Goal: Leave review/rating: Leave review/rating

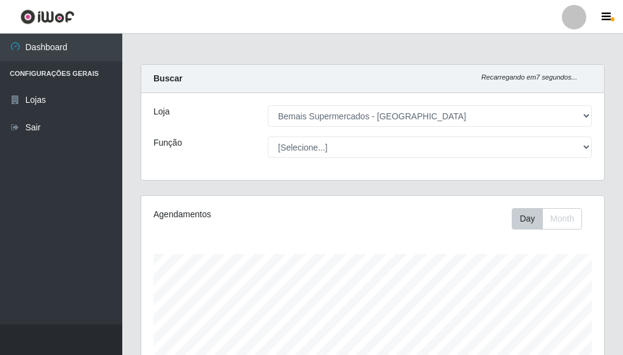
select select "249"
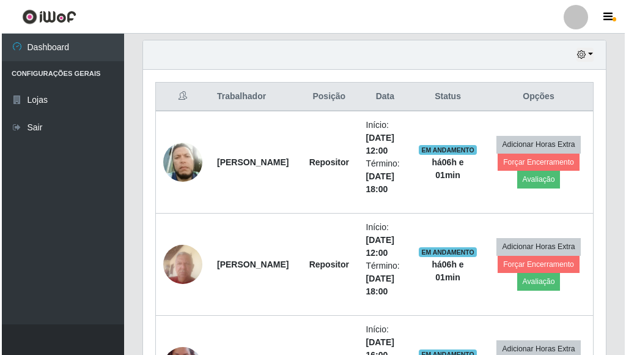
scroll to position [424, 0]
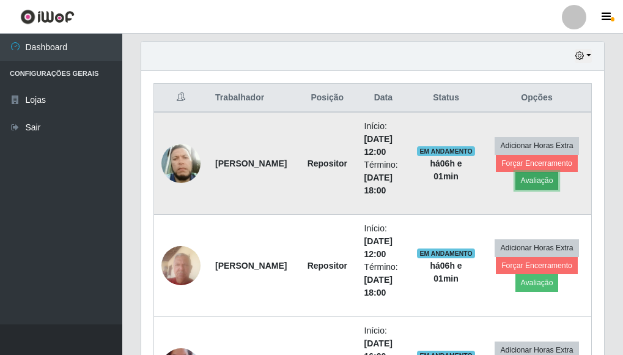
click at [543, 178] on button "Avaliação" at bounding box center [536, 180] width 43 height 17
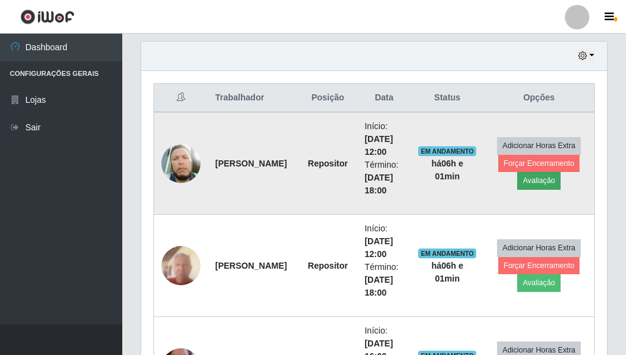
scroll to position [254, 456]
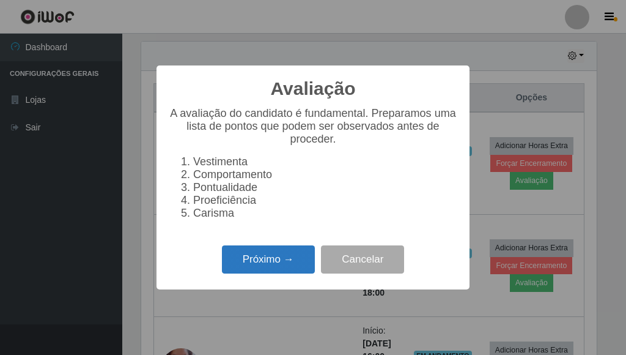
click at [288, 269] on button "Próximo →" at bounding box center [268, 259] width 93 height 29
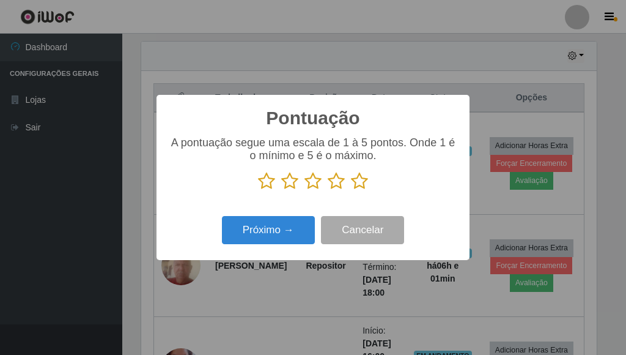
click at [360, 182] on icon at bounding box center [359, 181] width 17 height 18
click at [351, 190] on input "radio" at bounding box center [351, 190] width 0 height 0
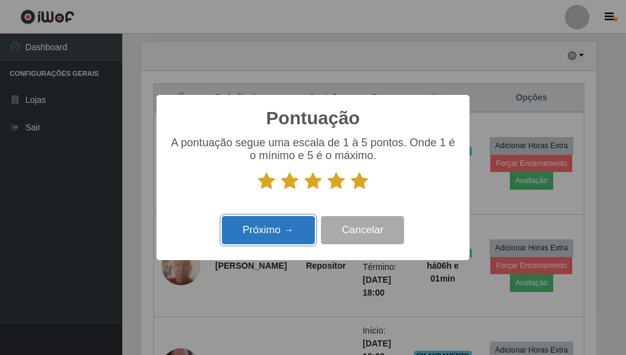
click at [272, 237] on button "Próximo →" at bounding box center [268, 230] width 93 height 29
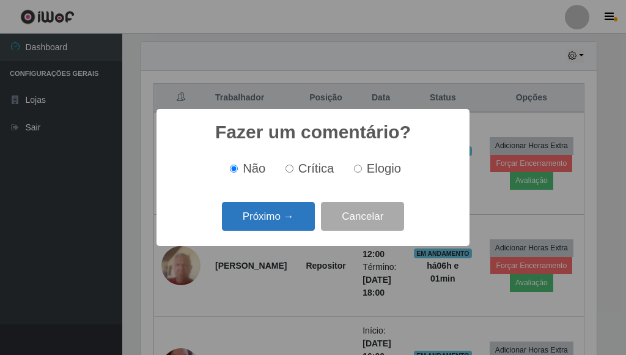
click at [267, 223] on button "Próximo →" at bounding box center [268, 216] width 93 height 29
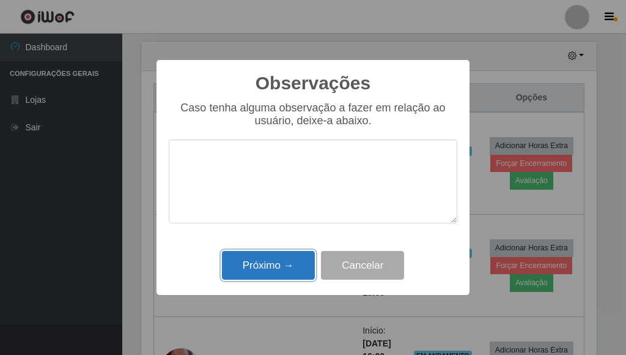
click at [289, 264] on button "Próximo →" at bounding box center [268, 265] width 93 height 29
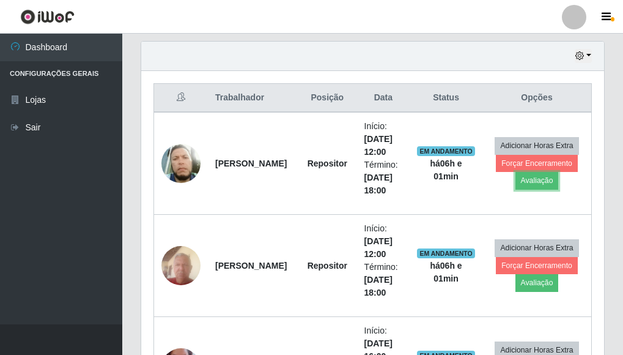
scroll to position [254, 463]
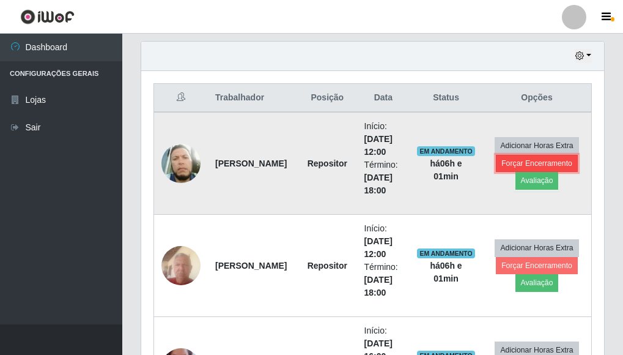
click at [505, 163] on button "Forçar Encerramento" at bounding box center [537, 163] width 82 height 17
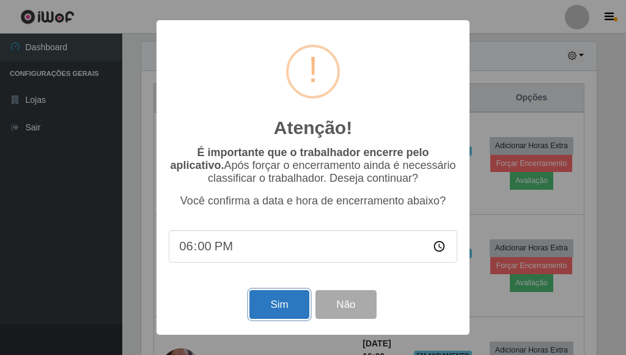
click at [275, 309] on button "Sim" at bounding box center [278, 304] width 59 height 29
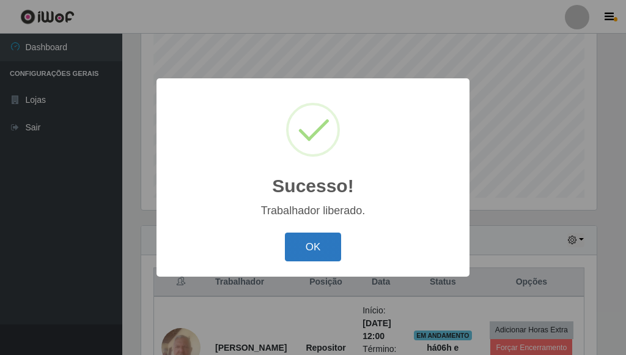
click at [312, 249] on button "OK" at bounding box center [313, 246] width 57 height 29
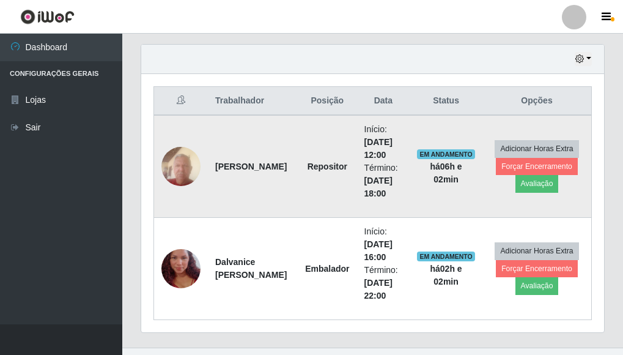
scroll to position [444, 0]
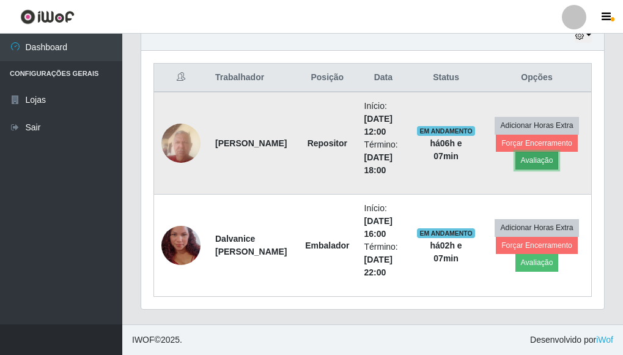
click at [534, 155] on button "Avaliação" at bounding box center [536, 160] width 43 height 17
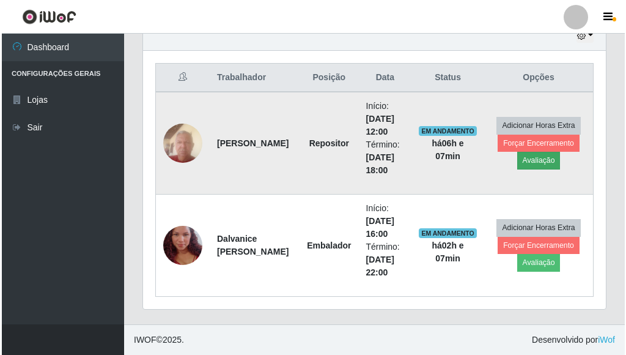
scroll to position [254, 456]
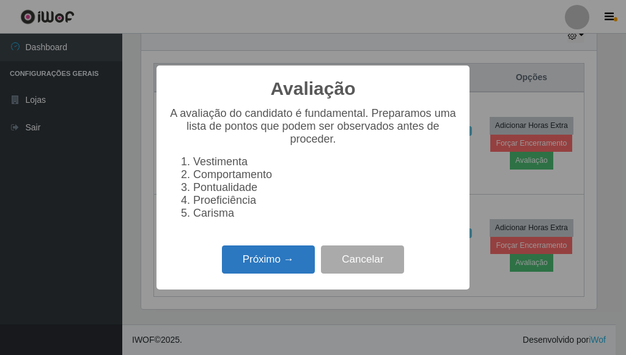
click at [277, 262] on button "Próximo →" at bounding box center [268, 259] width 93 height 29
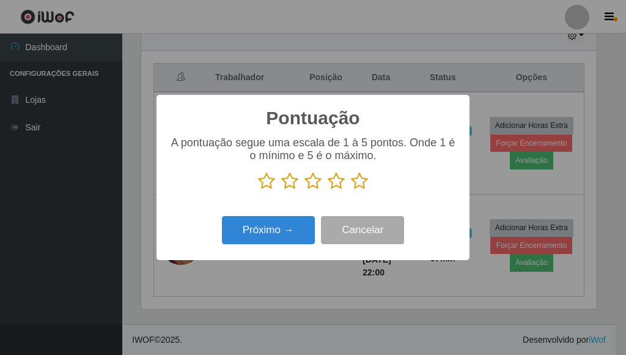
drag, startPoint x: 358, startPoint y: 186, endPoint x: 345, endPoint y: 184, distance: 13.0
click at [357, 185] on icon at bounding box center [359, 181] width 17 height 18
click at [351, 190] on input "radio" at bounding box center [351, 190] width 0 height 0
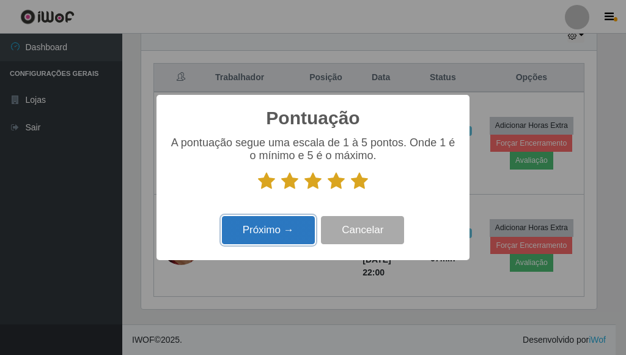
click at [276, 233] on button "Próximo →" at bounding box center [268, 230] width 93 height 29
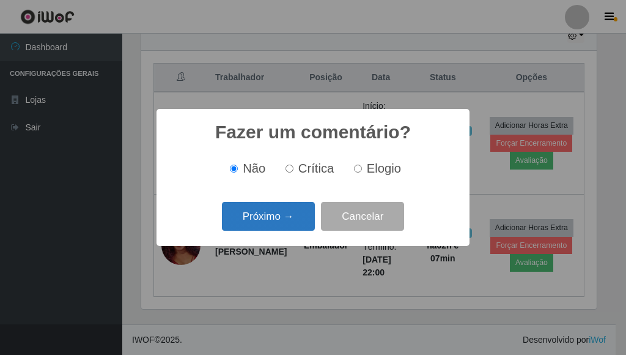
click at [277, 221] on button "Próximo →" at bounding box center [268, 216] width 93 height 29
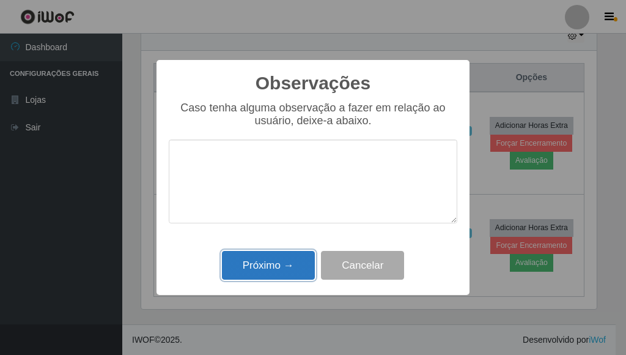
click at [270, 266] on button "Próximo →" at bounding box center [268, 265] width 93 height 29
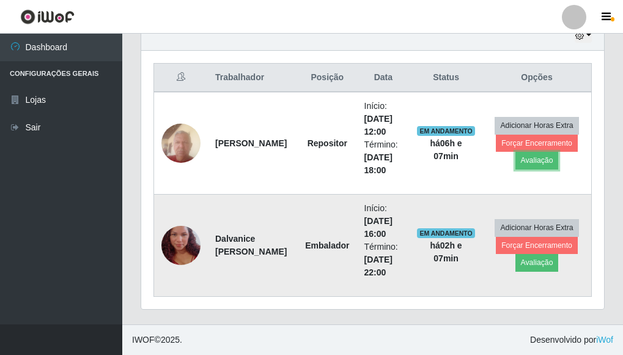
scroll to position [254, 463]
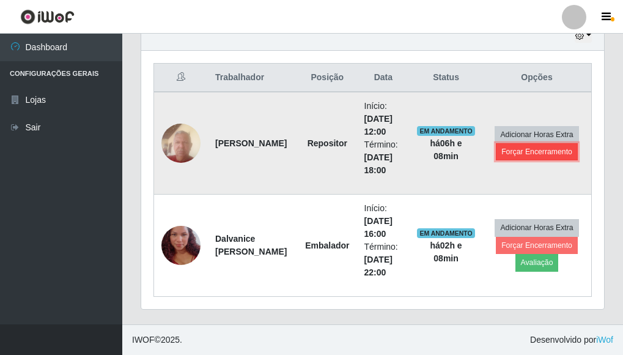
click at [536, 152] on button "Forçar Encerramento" at bounding box center [537, 151] width 82 height 17
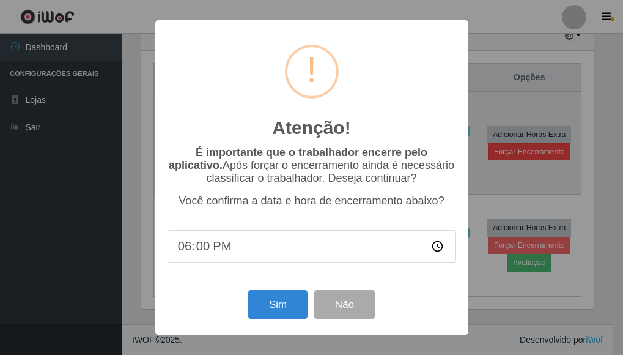
scroll to position [254, 456]
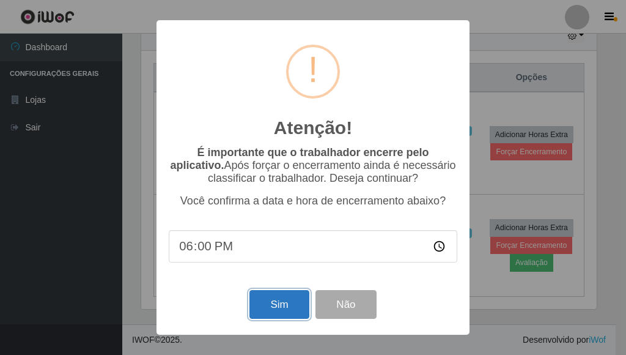
click at [285, 307] on button "Sim" at bounding box center [278, 304] width 59 height 29
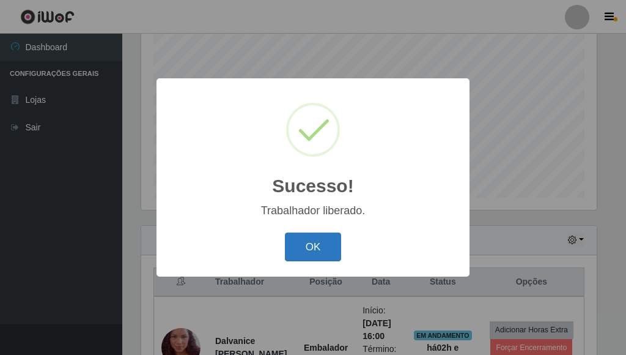
click at [318, 246] on button "OK" at bounding box center [313, 246] width 57 height 29
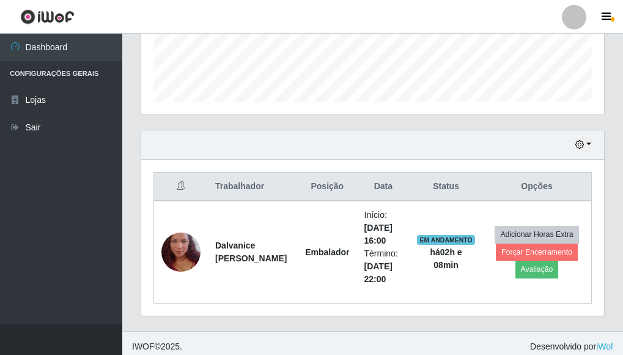
scroll to position [342, 0]
